Goal: Task Accomplishment & Management: Use online tool/utility

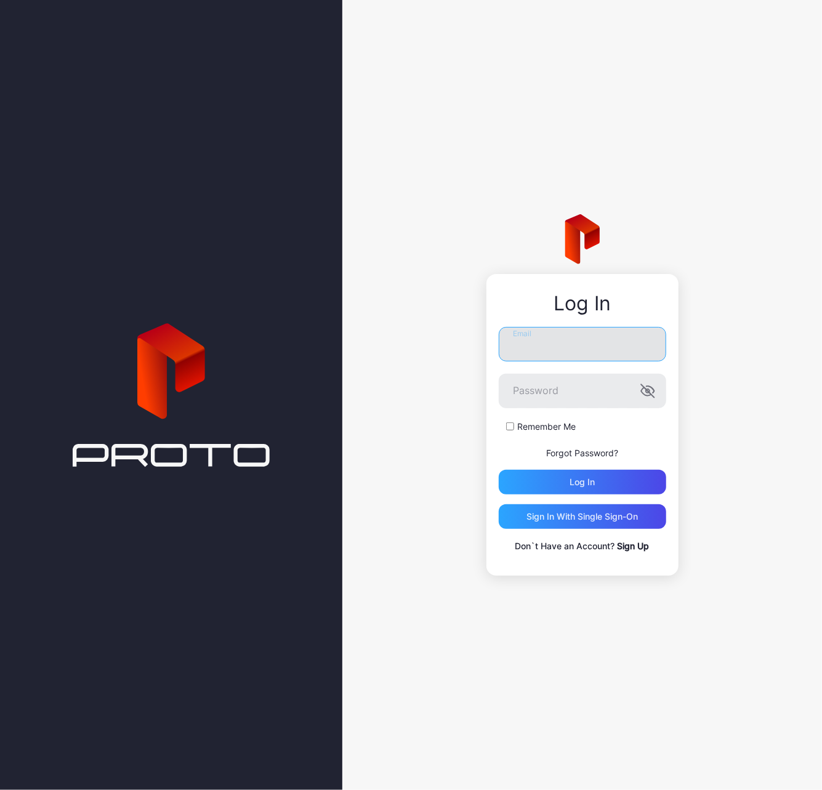
click at [600, 353] on input "Email" at bounding box center [582, 344] width 167 height 34
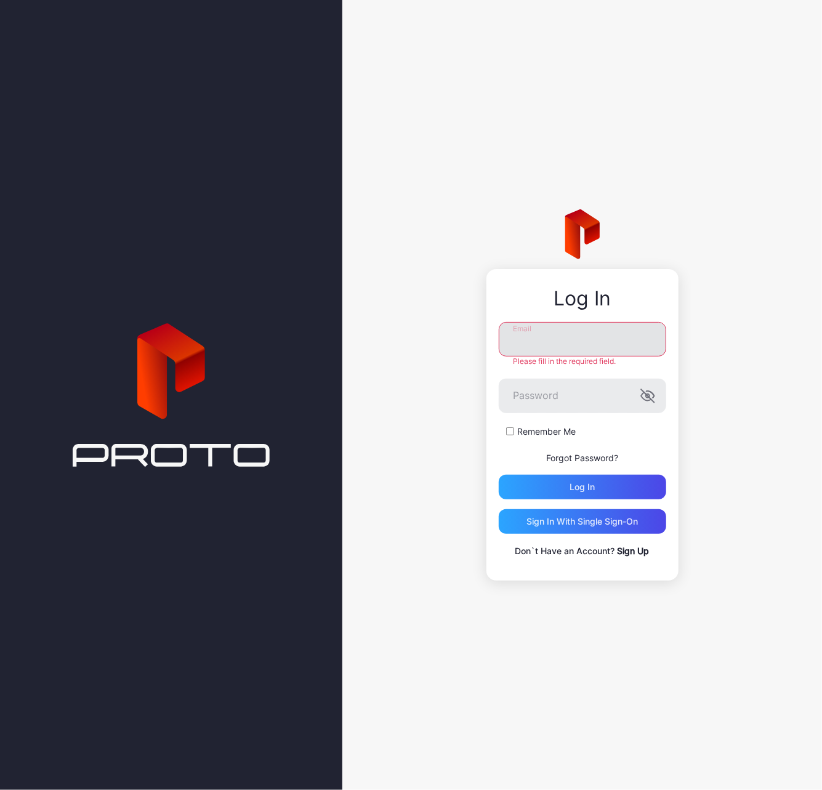
click at [552, 343] on input "Email" at bounding box center [582, 339] width 167 height 34
paste input "**********"
type input "**********"
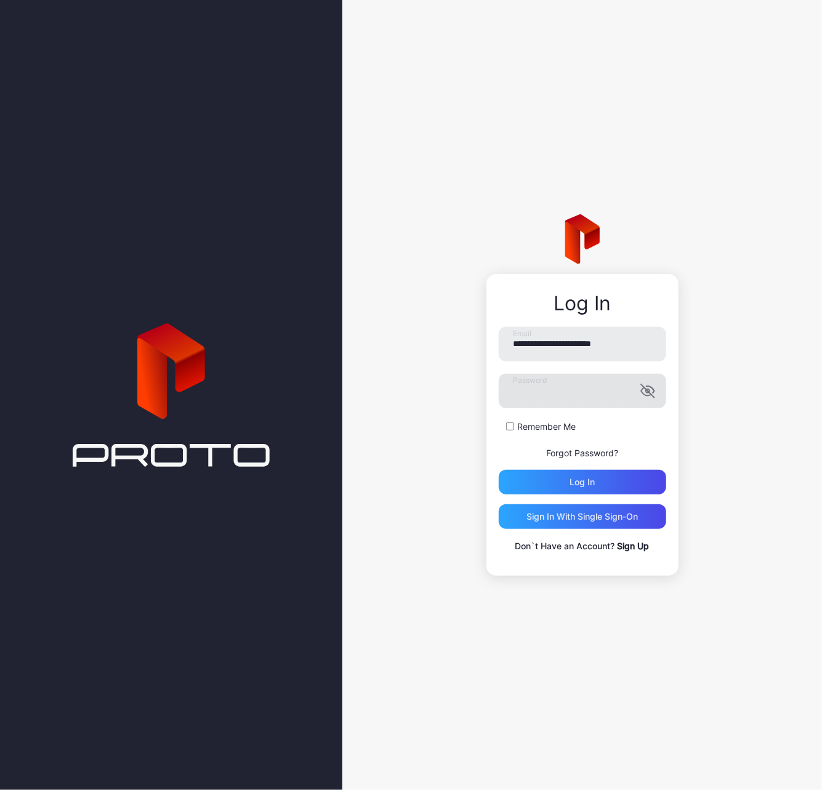
click at [648, 385] on icon "button" at bounding box center [647, 391] width 15 height 15
click at [601, 479] on div "Log in" at bounding box center [582, 482] width 167 height 25
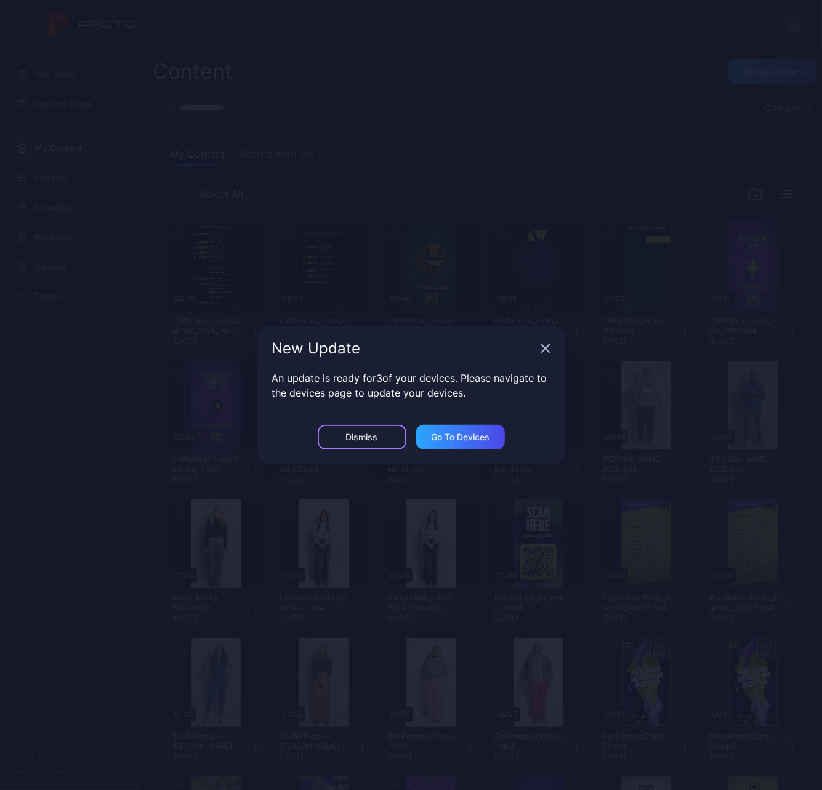
click at [370, 432] on div "Dismiss" at bounding box center [362, 437] width 32 height 10
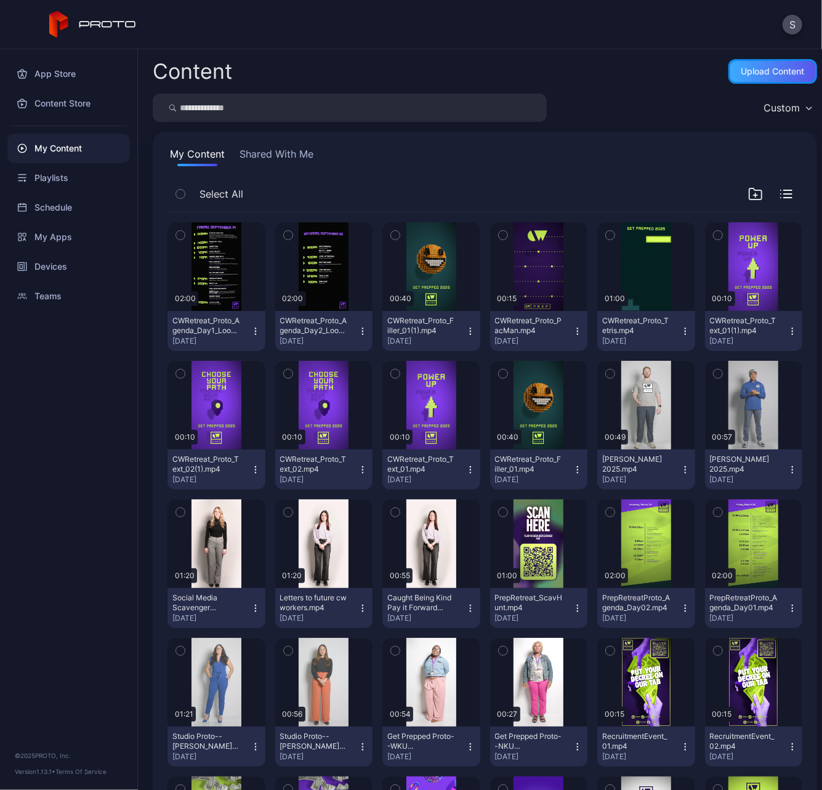
click at [766, 67] on div "Upload Content" at bounding box center [772, 71] width 63 height 10
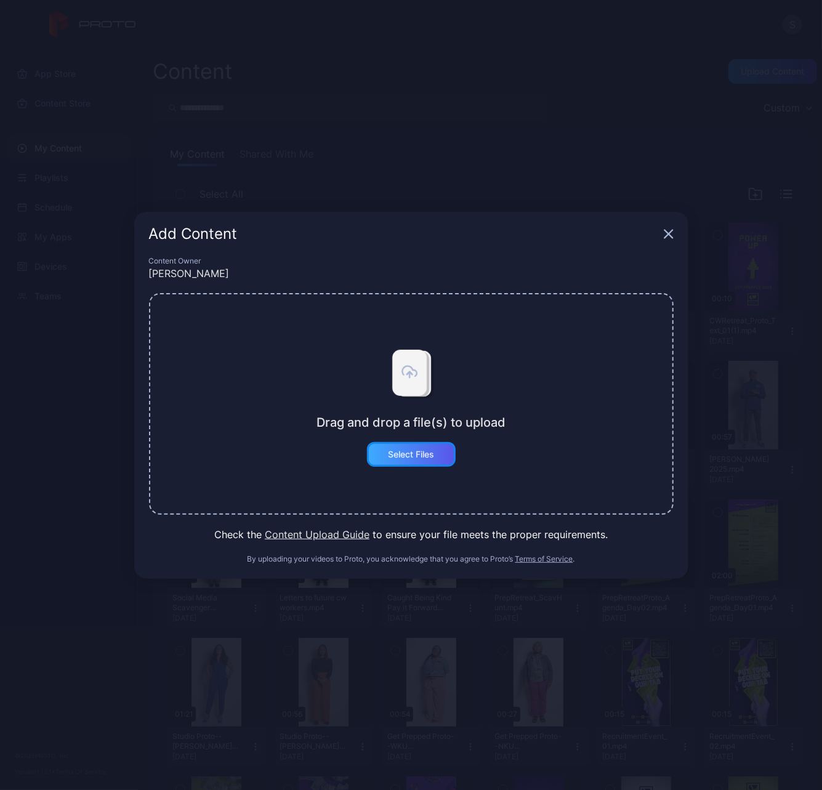
click at [396, 445] on div "Select Files" at bounding box center [411, 454] width 89 height 25
click at [667, 236] on icon "button" at bounding box center [668, 234] width 8 height 8
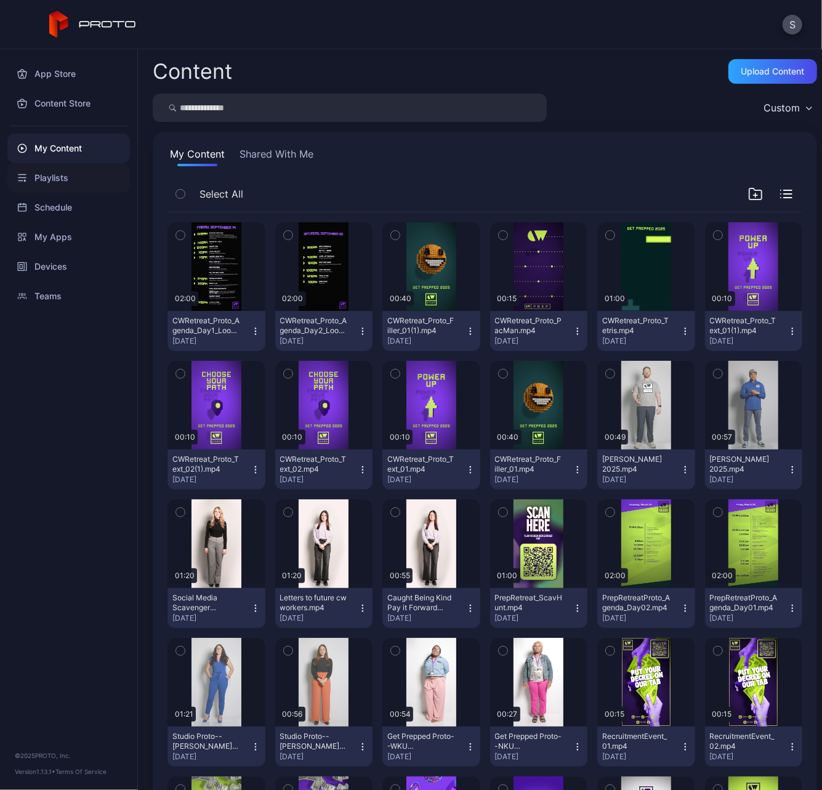
click at [84, 177] on div "Playlists" at bounding box center [68, 178] width 123 height 30
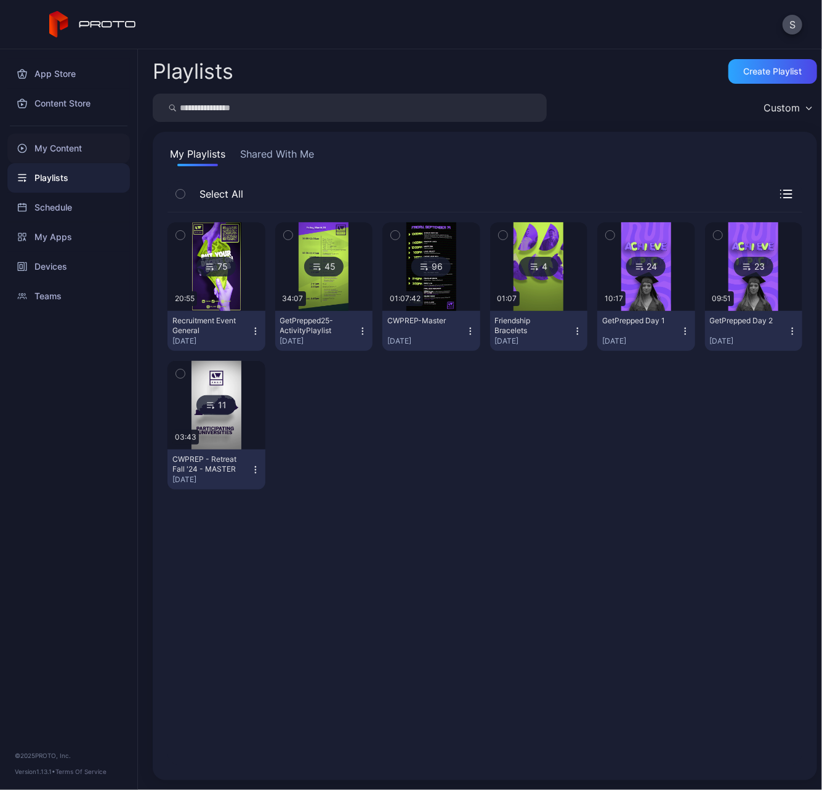
click at [86, 140] on div "My Content" at bounding box center [68, 149] width 123 height 30
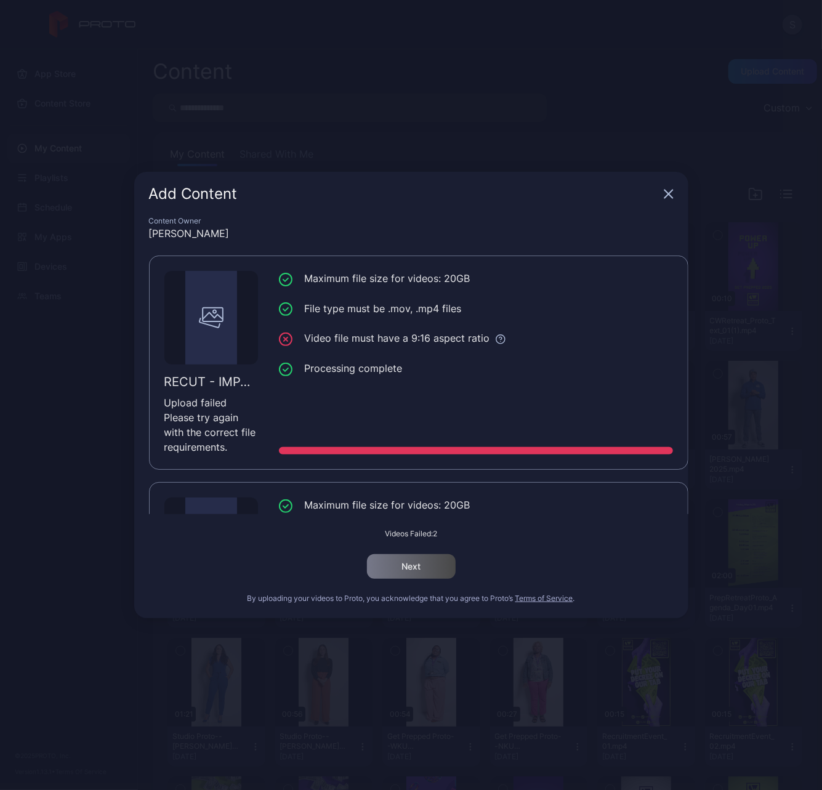
click at [668, 194] on icon "button" at bounding box center [668, 194] width 8 height 8
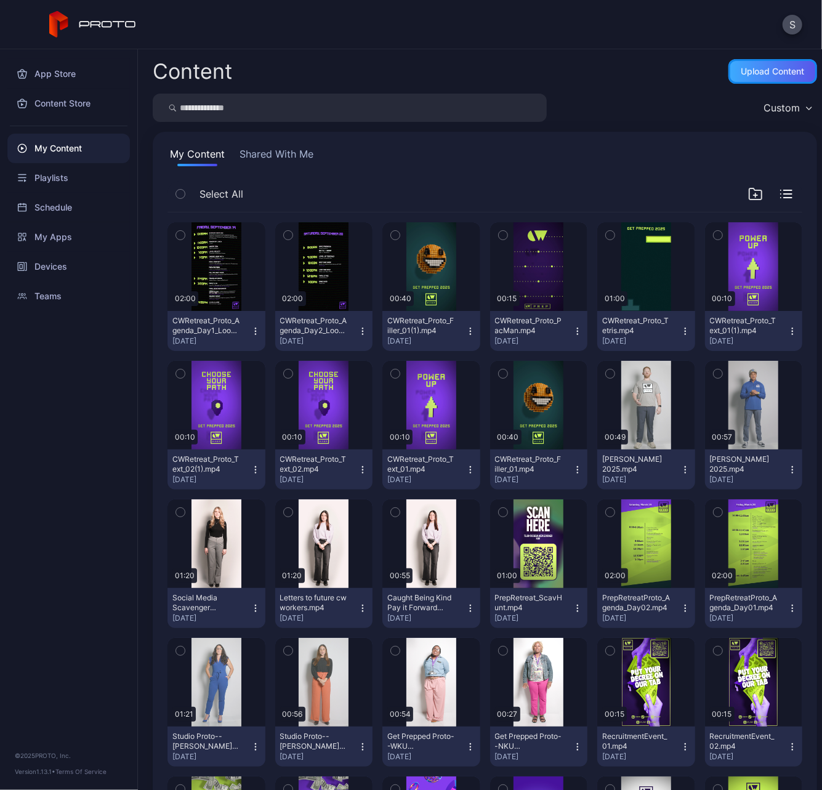
click at [729, 65] on div "Upload Content" at bounding box center [772, 71] width 89 height 25
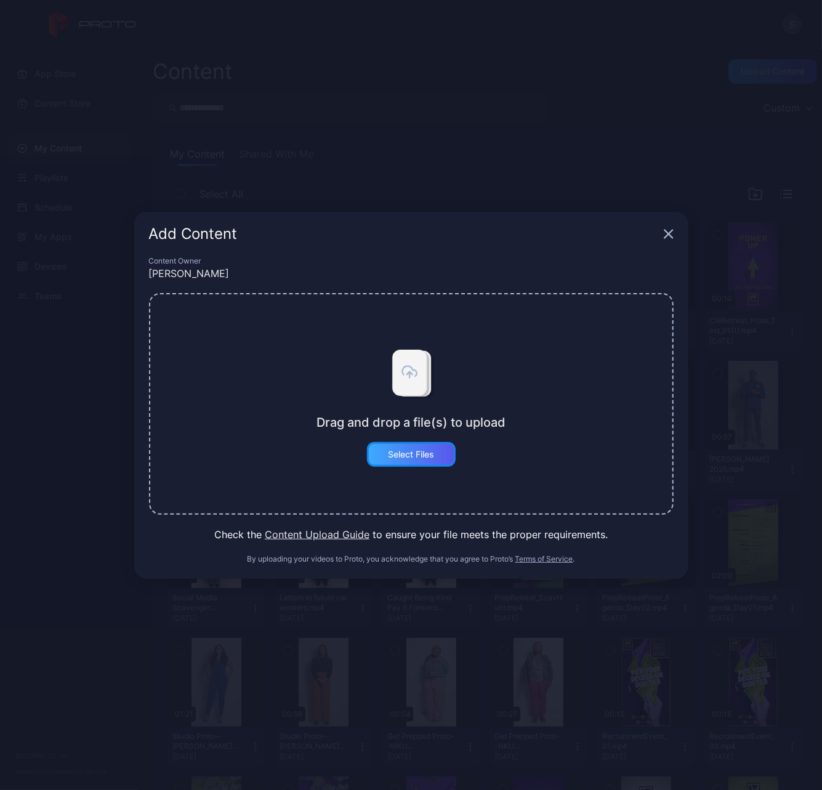
click at [414, 464] on div "Select Files" at bounding box center [411, 454] width 89 height 25
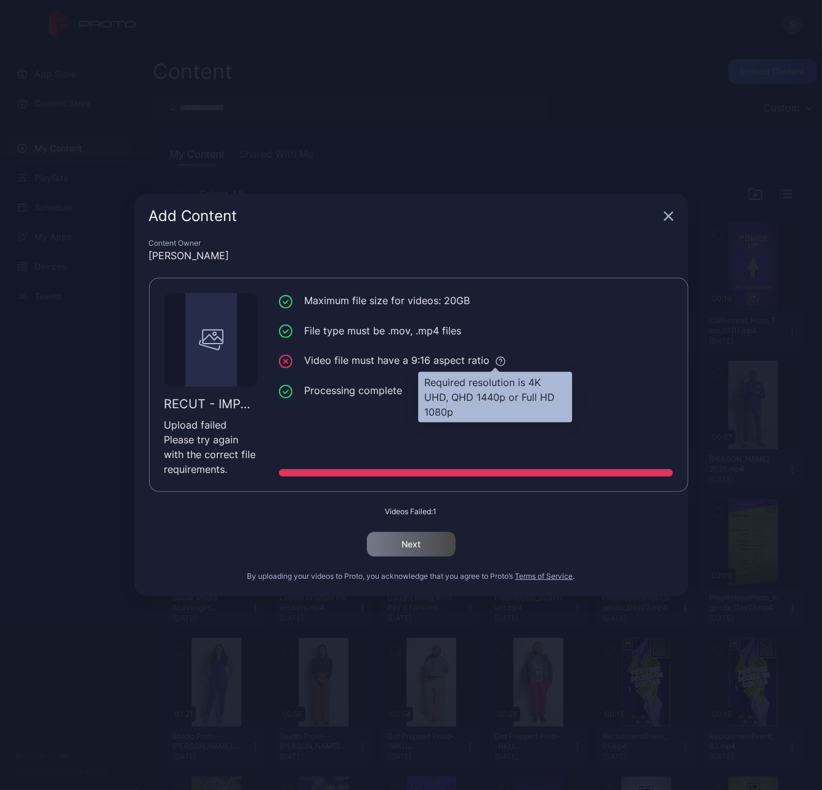
click at [497, 363] on icon at bounding box center [500, 361] width 11 height 11
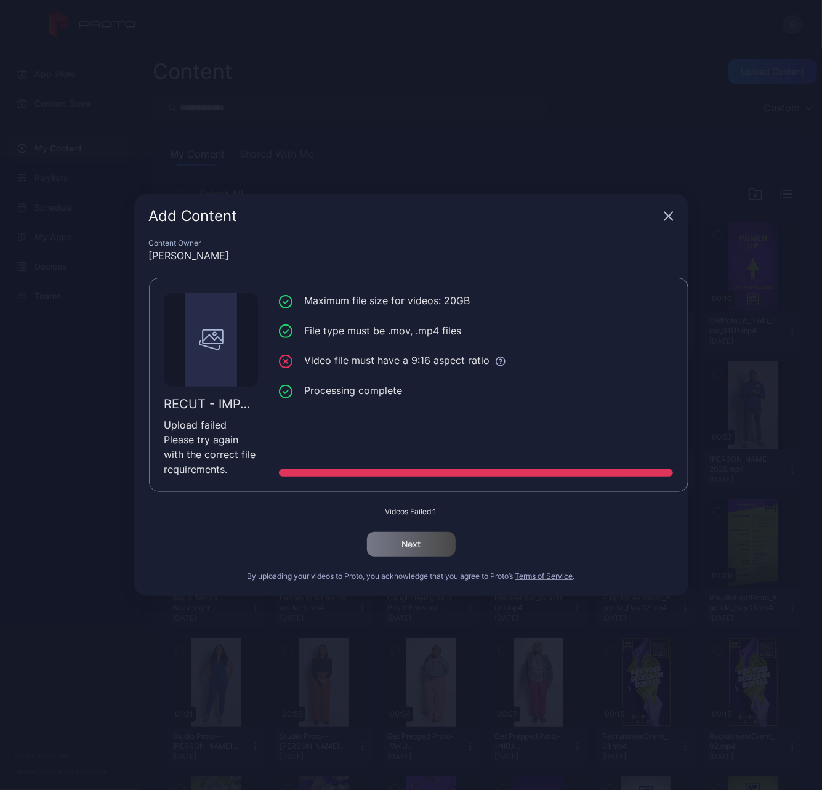
click at [432, 350] on ul "Maximum file size for videos: 20GB File type must be .mov, .mp4 files Video fil…" at bounding box center [476, 345] width 394 height 105
click at [233, 370] on div at bounding box center [211, 340] width 52 height 94
click at [669, 216] on icon "button" at bounding box center [668, 216] width 8 height 8
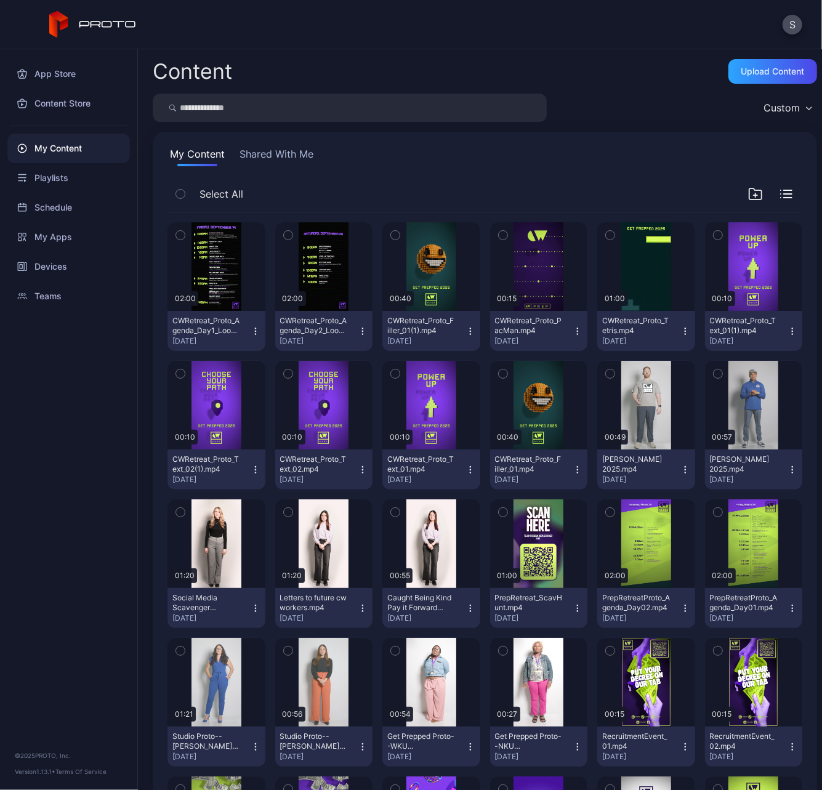
drag, startPoint x: 311, startPoint y: 281, endPoint x: 286, endPoint y: 314, distance: 41.6
click at [286, 314] on button "CWRetreat_Proto_Agenda_Day2_Loop.mp4 [DATE]" at bounding box center [324, 331] width 98 height 40
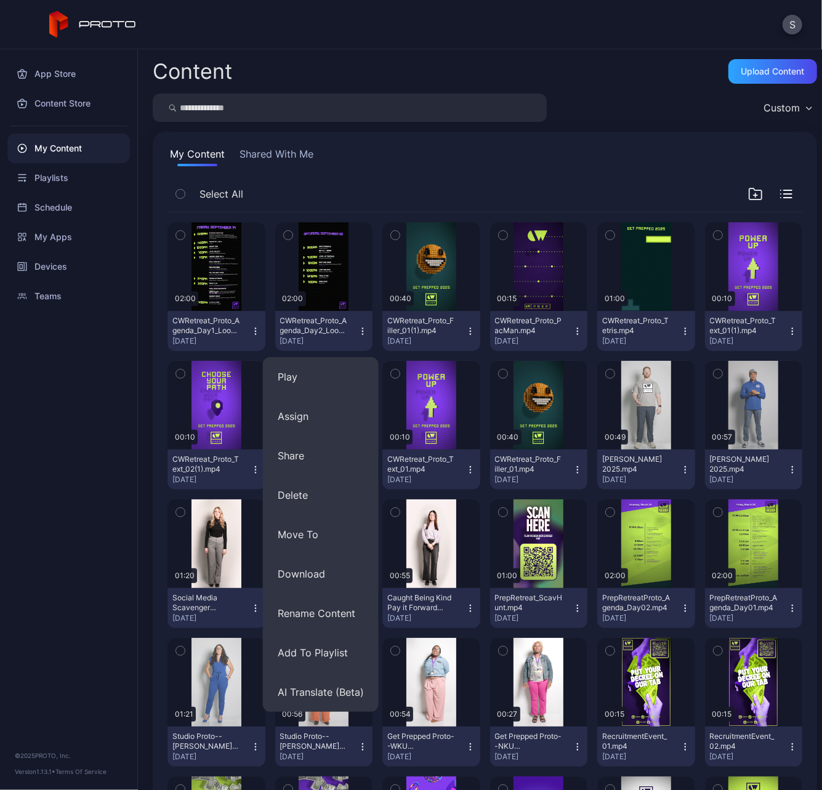
click at [358, 332] on icon "button" at bounding box center [363, 331] width 10 height 10
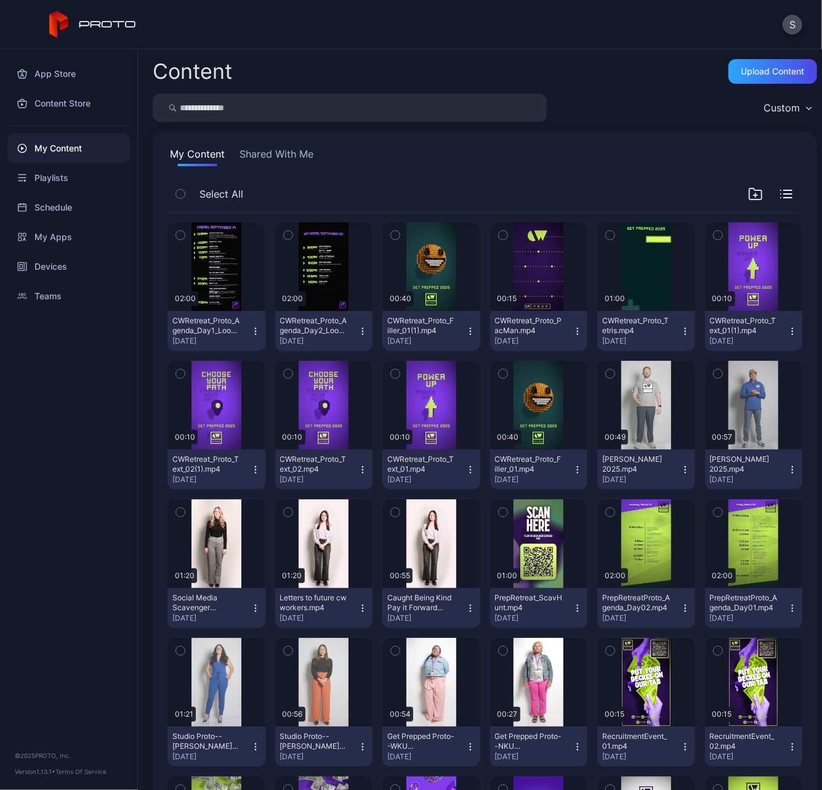
click at [358, 332] on icon "button" at bounding box center [363, 331] width 10 height 10
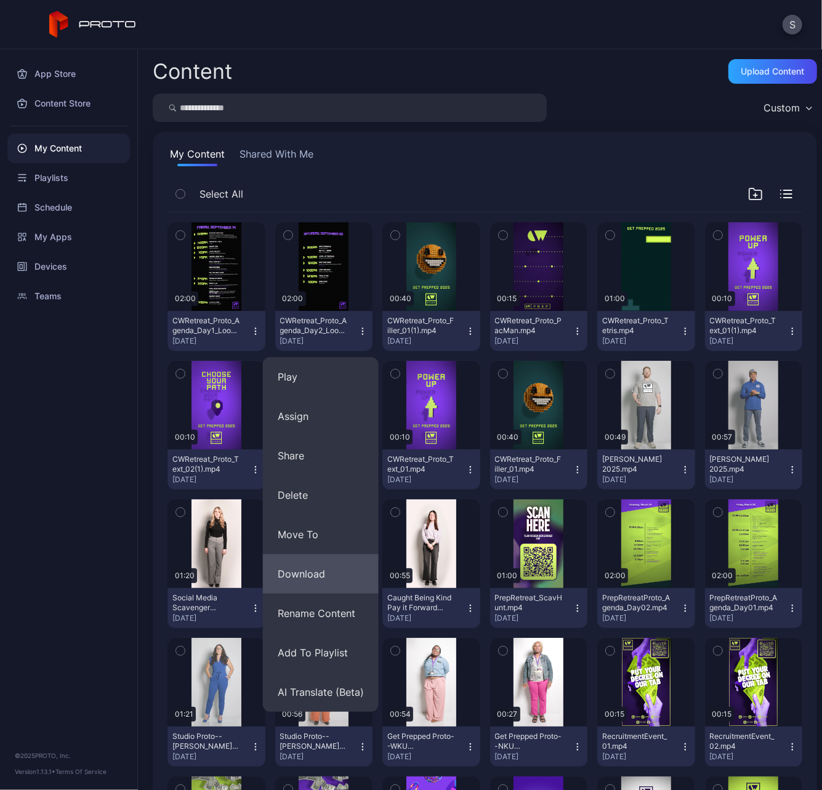
click at [302, 573] on button "Download" at bounding box center [321, 573] width 116 height 39
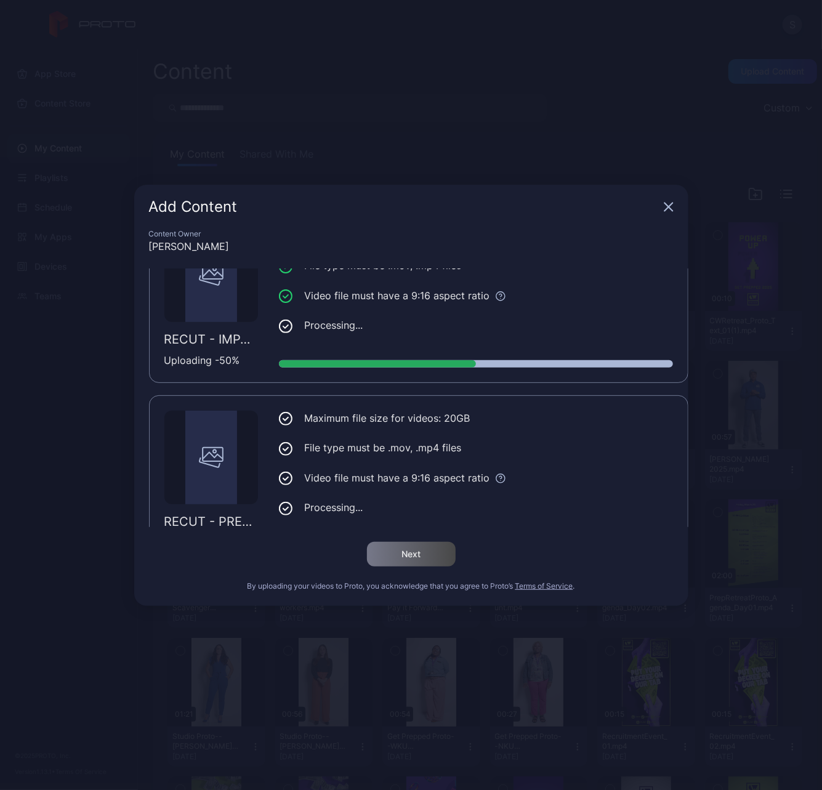
scroll to position [92, 0]
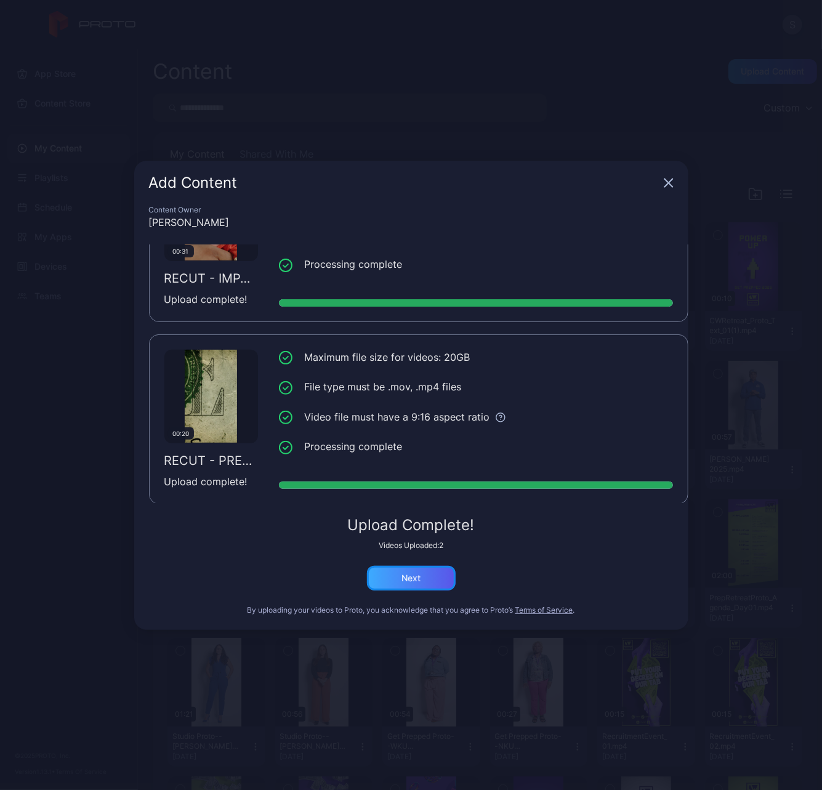
click at [410, 574] on div "Next" at bounding box center [410, 578] width 19 height 10
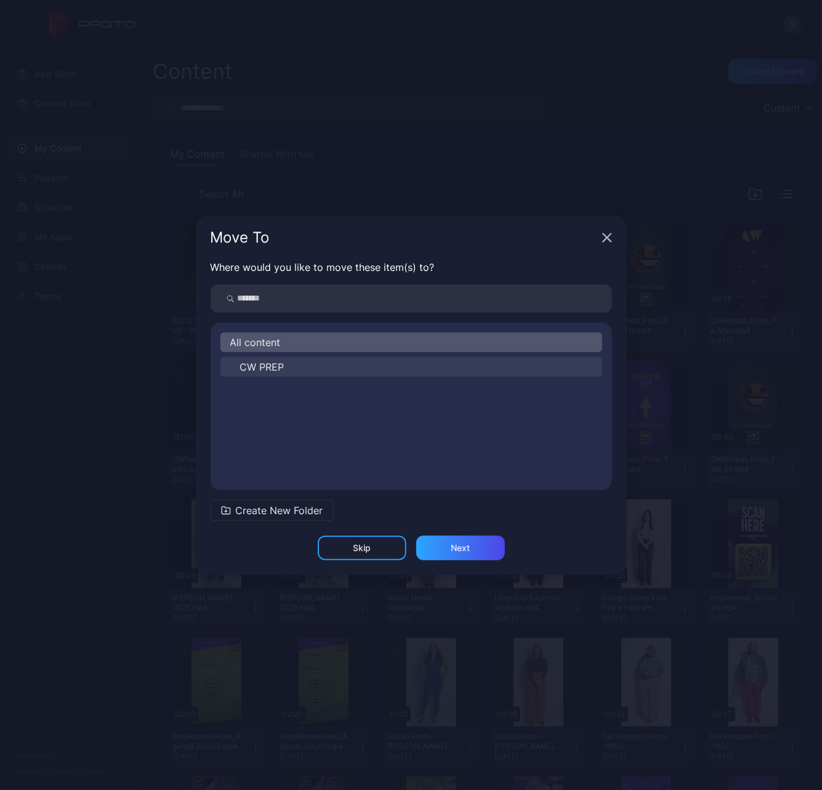
click at [274, 364] on span "CW PREP" at bounding box center [262, 367] width 44 height 15
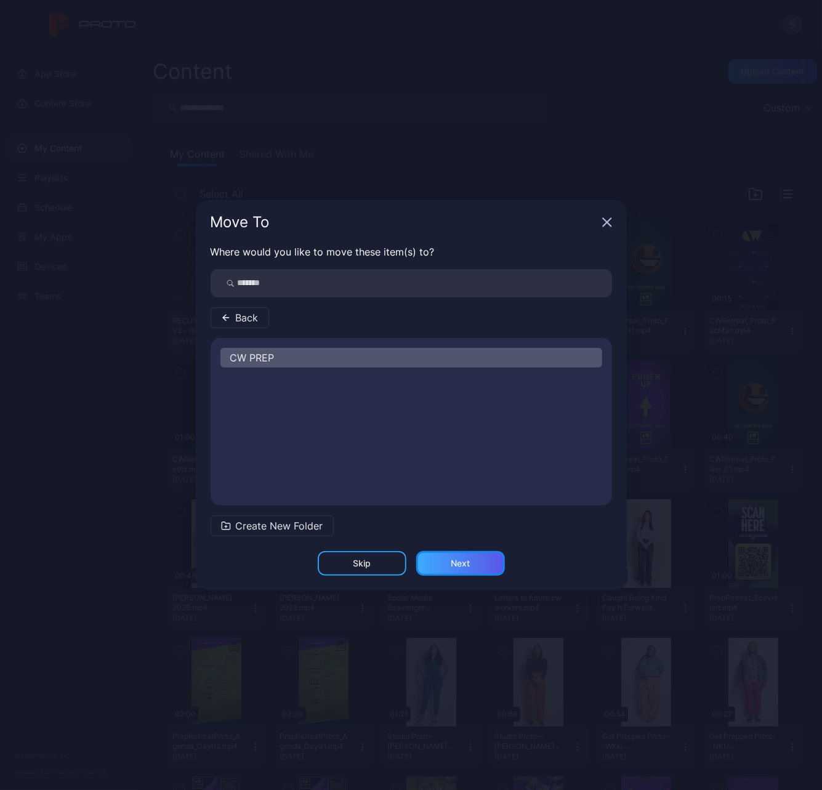
click at [440, 558] on div "Next" at bounding box center [460, 563] width 89 height 25
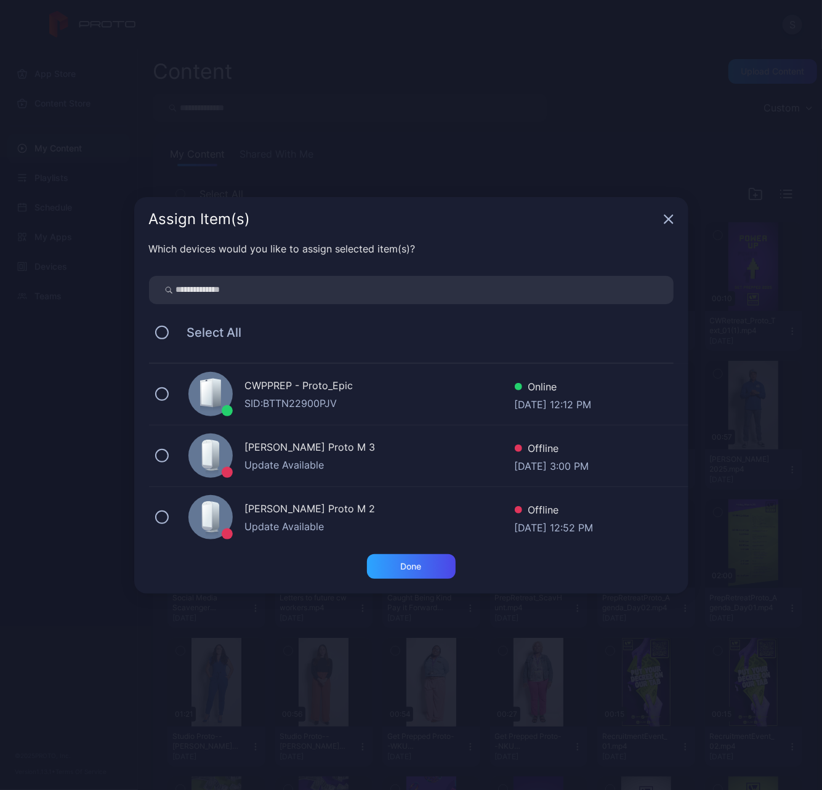
scroll to position [0, 0]
click at [167, 454] on button at bounding box center [162, 456] width 14 height 14
click at [401, 568] on div "Done" at bounding box center [411, 566] width 21 height 10
